Goal: Use online tool/utility: Utilize a website feature to perform a specific function

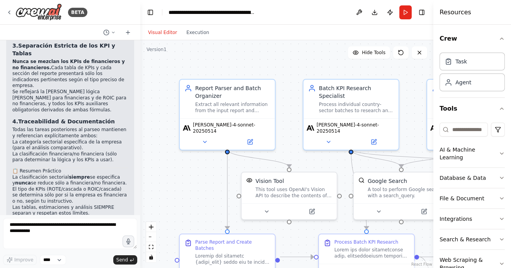
scroll to position [13078, 0]
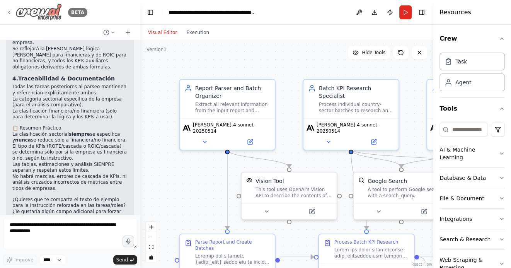
click at [8, 11] on icon at bounding box center [9, 12] width 6 height 6
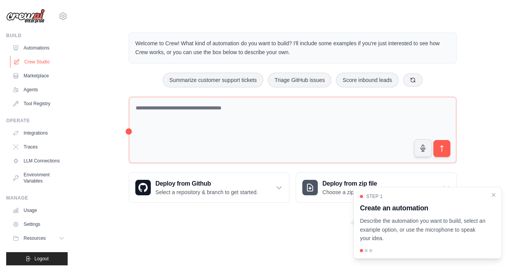
click at [50, 63] on link "Crew Studio" at bounding box center [39, 62] width 58 height 12
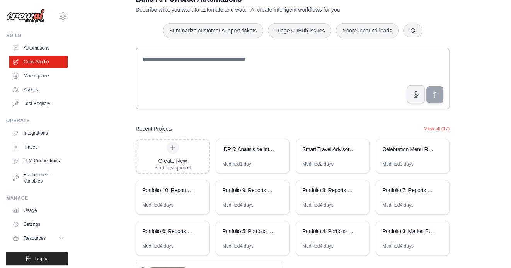
scroll to position [54, 0]
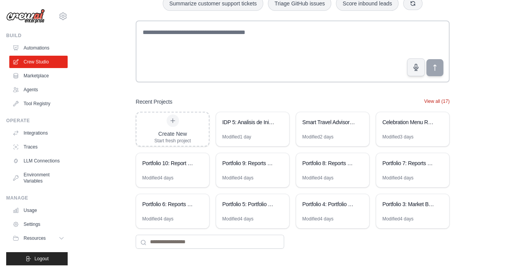
click at [439, 100] on button "View all (17)" at bounding box center [437, 101] width 26 height 6
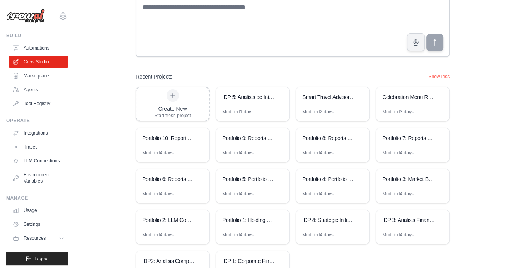
scroll to position [135, 0]
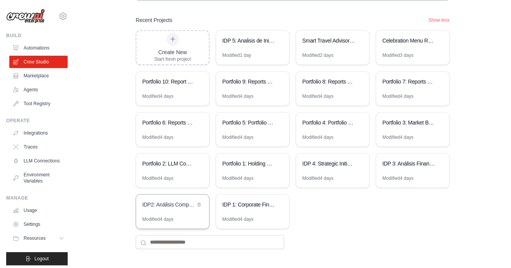
click at [180, 202] on div "IDP2: Análisis Competitivo Financiero" at bounding box center [168, 205] width 53 height 8
click at [170, 165] on div "Portfolio 2: LLM Competitive Intelligence Automation" at bounding box center [168, 164] width 53 height 8
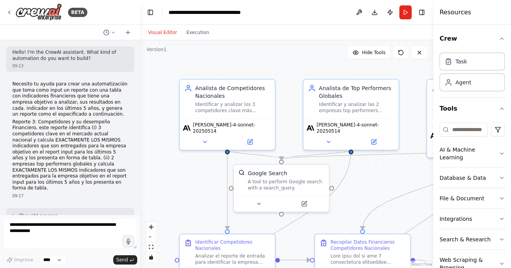
scroll to position [3001, 0]
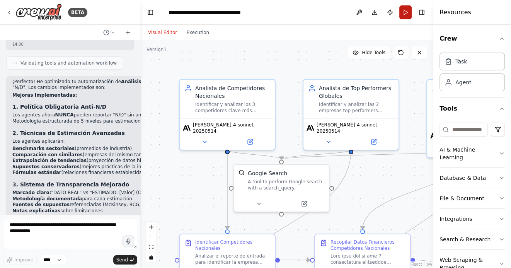
click at [404, 13] on button "Run" at bounding box center [405, 12] width 12 height 14
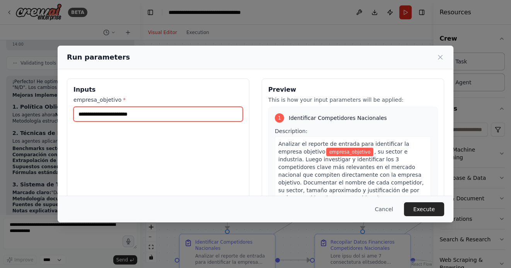
click at [133, 115] on input "empresa_objetivo *" at bounding box center [157, 114] width 169 height 15
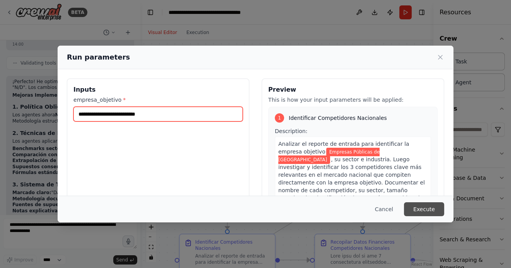
type input "**********"
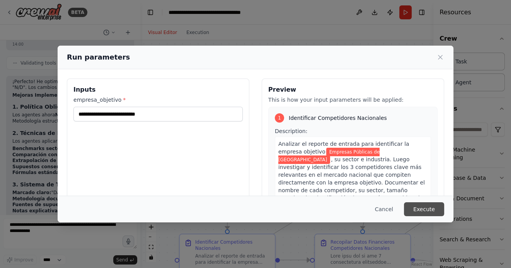
click at [425, 214] on button "Execute" at bounding box center [424, 209] width 40 height 14
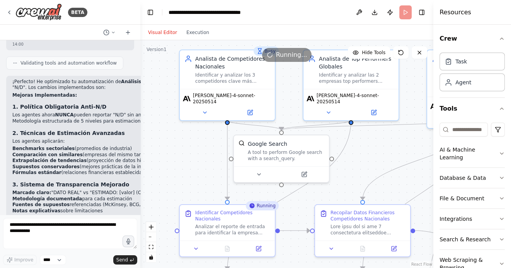
drag, startPoint x: 193, startPoint y: 202, endPoint x: 193, endPoint y: 139, distance: 63.0
click at [193, 139] on div ".deletable-edge-delete-btn { width: 20px; height: 20px; border: 0px solid #ffff…" at bounding box center [286, 154] width 293 height 228
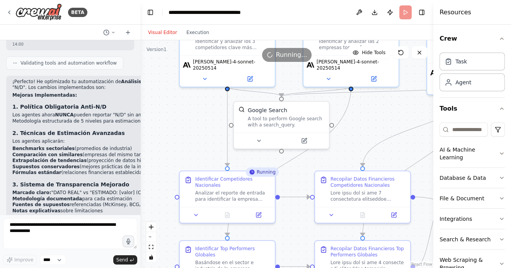
drag, startPoint x: 184, startPoint y: 132, endPoint x: 189, endPoint y: 113, distance: 19.5
click at [189, 113] on div ".deletable-edge-delete-btn { width: 20px; height: 20px; border: 0px solid #ffff…" at bounding box center [286, 154] width 293 height 228
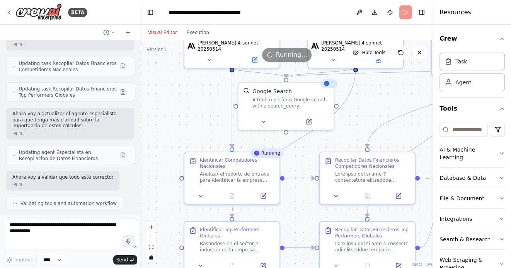
scroll to position [1932, 0]
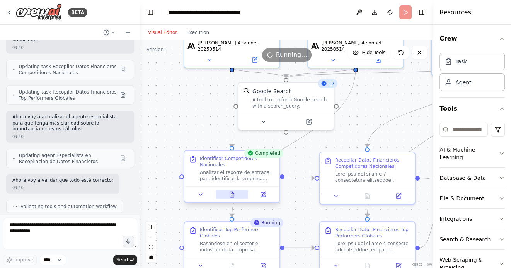
click at [234, 194] on icon at bounding box center [232, 194] width 6 height 6
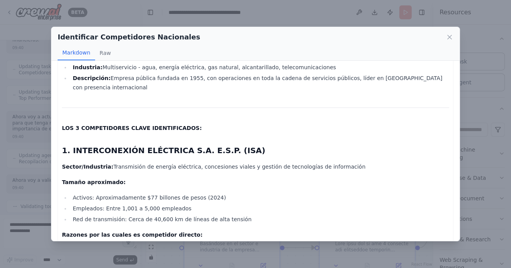
scroll to position [0, 0]
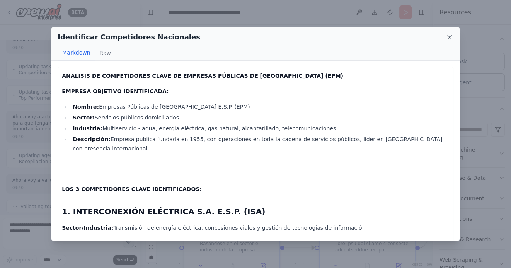
click at [448, 36] on icon at bounding box center [450, 37] width 4 height 4
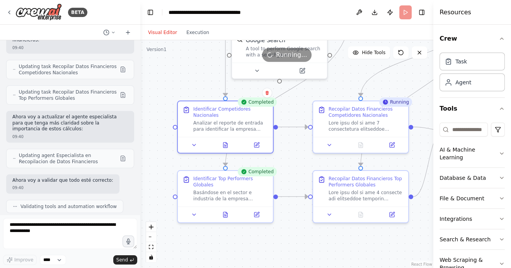
drag, startPoint x: 196, startPoint y: 122, endPoint x: 186, endPoint y: 68, distance: 54.8
click at [186, 66] on div ".deletable-edge-delete-btn { width: 20px; height: 20px; border: 0px solid #ffff…" at bounding box center [286, 154] width 293 height 228
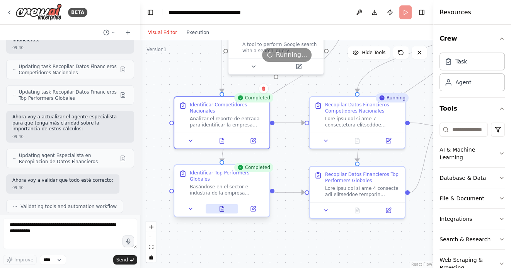
click at [221, 208] on icon at bounding box center [222, 208] width 4 height 5
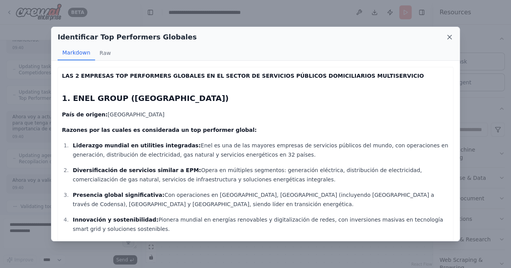
click at [451, 37] on icon at bounding box center [450, 37] width 8 height 8
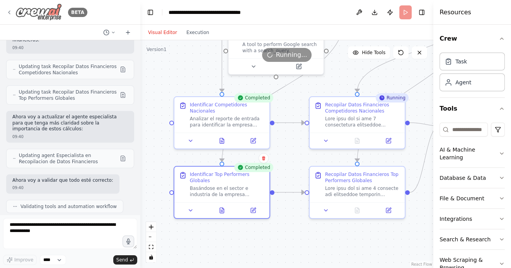
click at [10, 10] on icon at bounding box center [9, 12] width 6 height 6
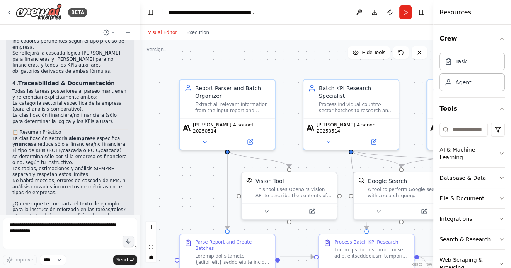
scroll to position [13082, 0]
